Goal: Find specific page/section: Find specific page/section

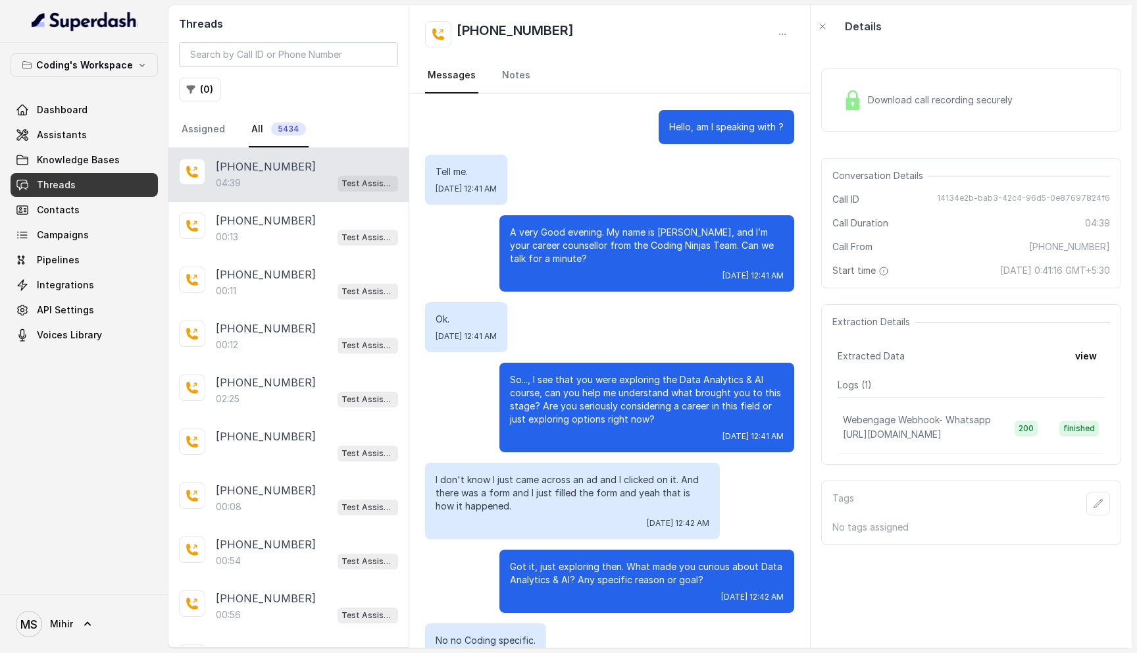
scroll to position [1769, 0]
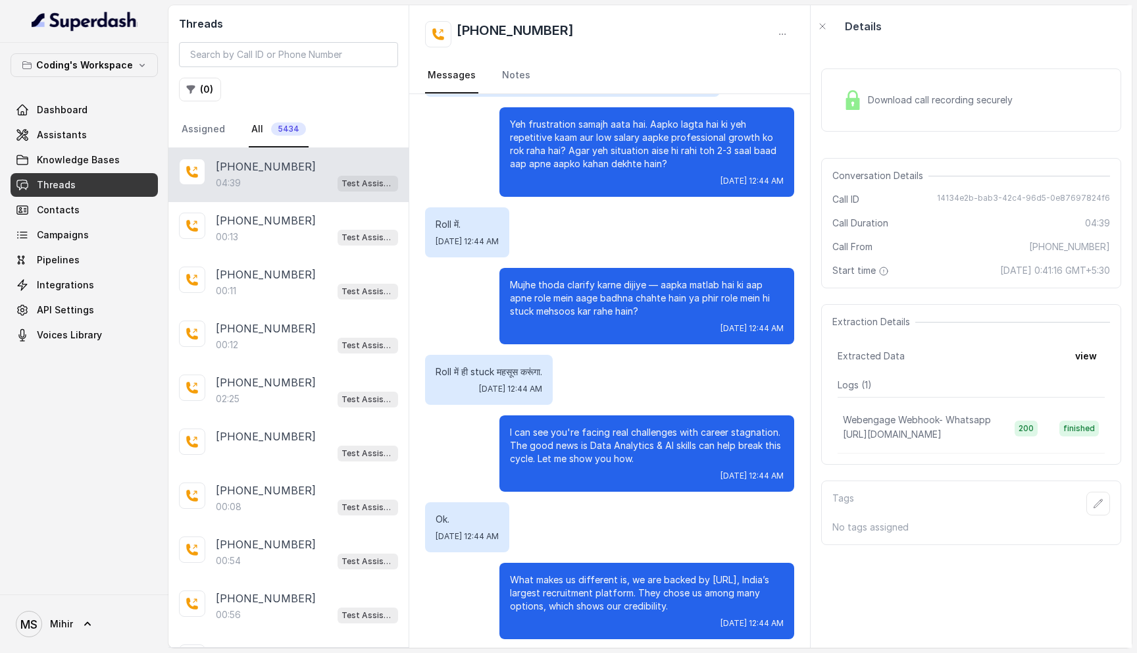
click at [37, 188] on span "Threads" at bounding box center [56, 184] width 39 height 13
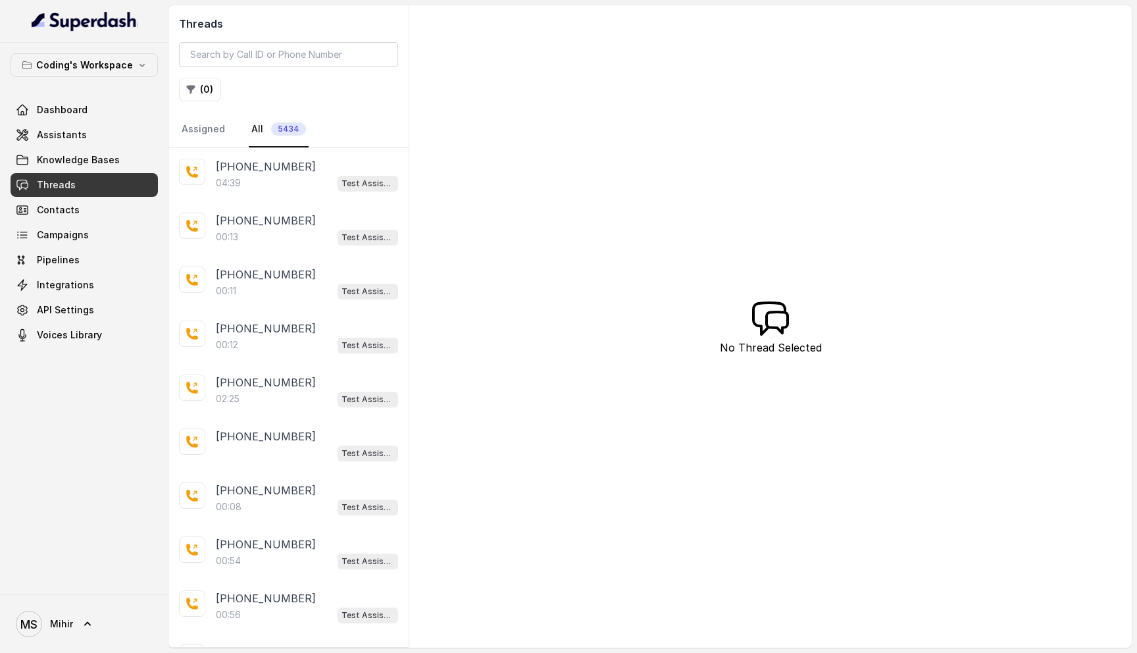
click at [72, 180] on span "Threads" at bounding box center [56, 184] width 39 height 13
click at [68, 187] on span "Threads" at bounding box center [56, 184] width 39 height 13
